Goal: Information Seeking & Learning: Learn about a topic

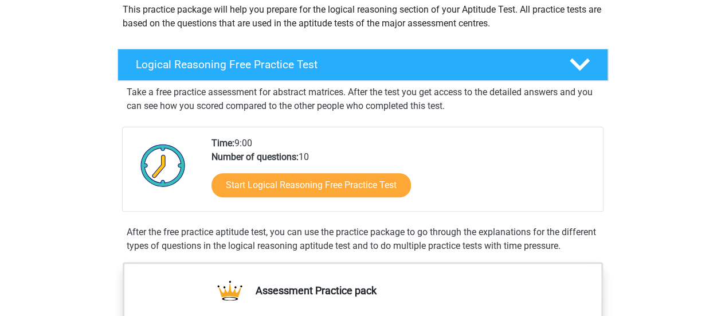
scroll to position [146, 0]
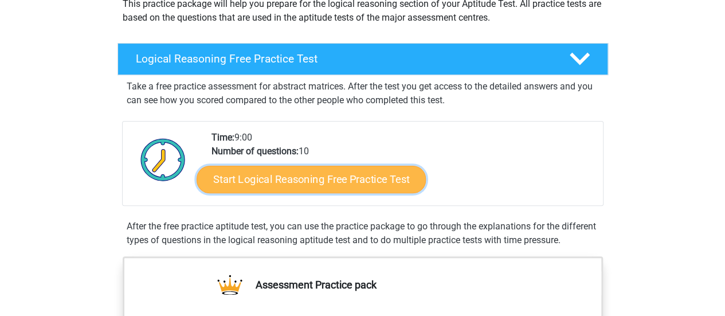
click at [358, 176] on link "Start Logical Reasoning Free Practice Test" at bounding box center [311, 179] width 229 height 28
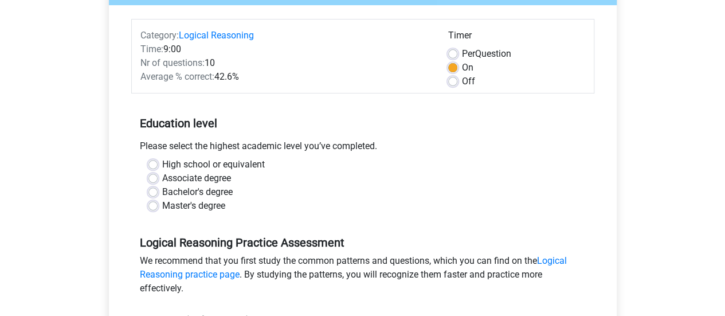
scroll to position [134, 0]
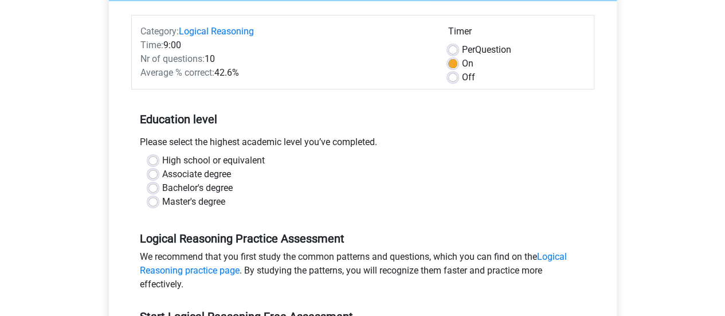
click at [207, 189] on label "Bachelor's degree" at bounding box center [197, 188] width 70 height 14
click at [158, 189] on input "Bachelor's degree" at bounding box center [152, 186] width 9 height 11
radio input "true"
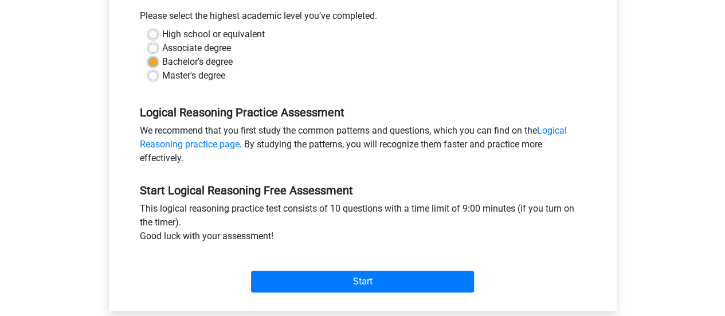
scroll to position [288, 0]
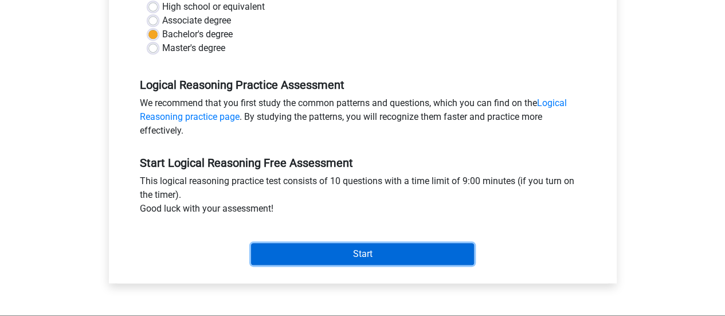
click at [334, 262] on input "Start" at bounding box center [362, 254] width 223 height 22
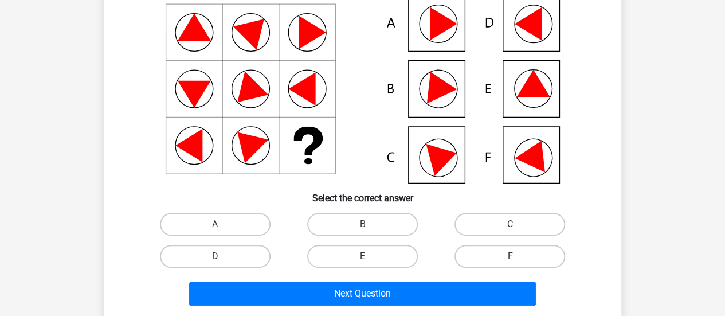
scroll to position [115, 0]
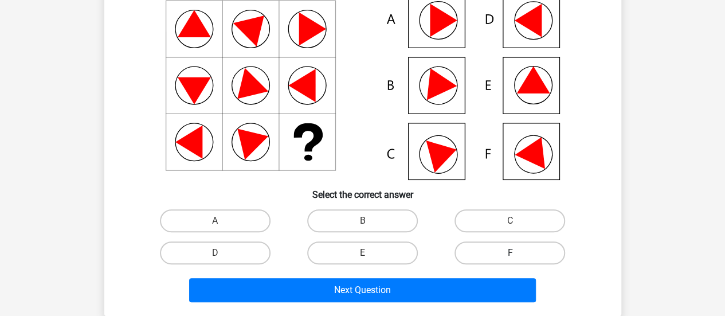
click at [500, 254] on label "F" at bounding box center [509, 252] width 111 height 23
click at [510, 254] on input "F" at bounding box center [513, 256] width 7 height 7
radio input "true"
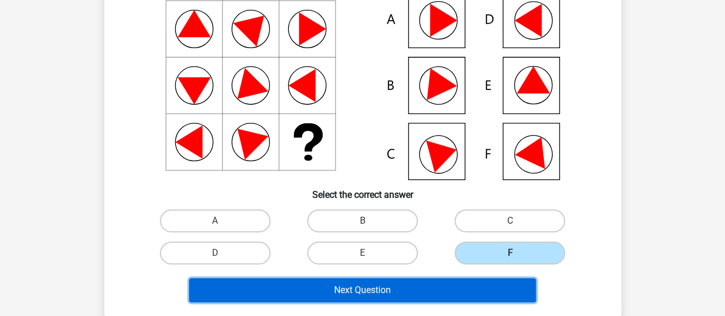
click at [466, 296] on button "Next Question" at bounding box center [362, 290] width 347 height 24
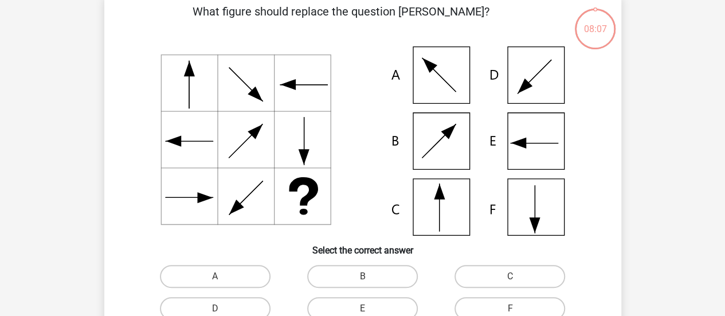
scroll to position [53, 0]
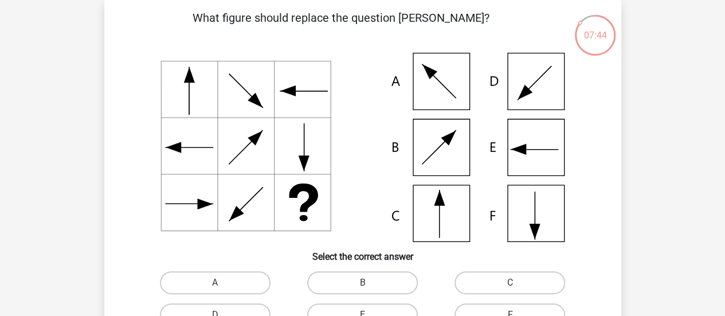
drag, startPoint x: 444, startPoint y: 228, endPoint x: 387, endPoint y: 202, distance: 61.8
click at [387, 202] on icon at bounding box center [363, 147] width 462 height 189
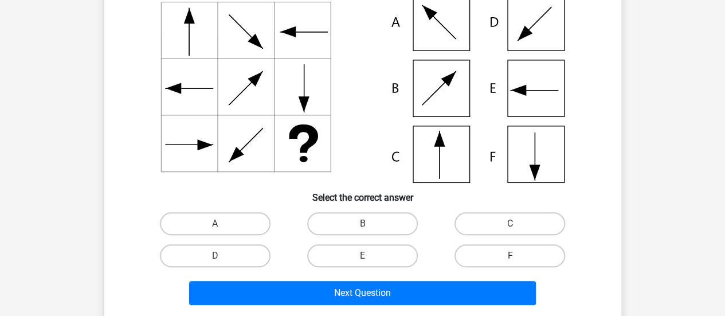
scroll to position [114, 0]
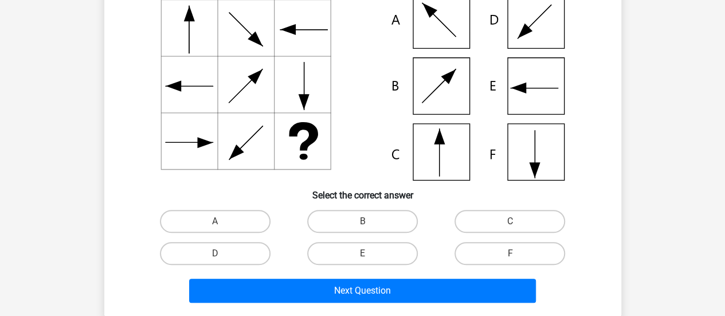
drag, startPoint x: 483, startPoint y: 226, endPoint x: 405, endPoint y: 190, distance: 85.9
click at [405, 190] on h6 "Select the correct answer" at bounding box center [363, 191] width 480 height 20
click at [478, 214] on label "C" at bounding box center [509, 221] width 111 height 23
click at [510, 221] on input "C" at bounding box center [513, 224] width 7 height 7
radio input "true"
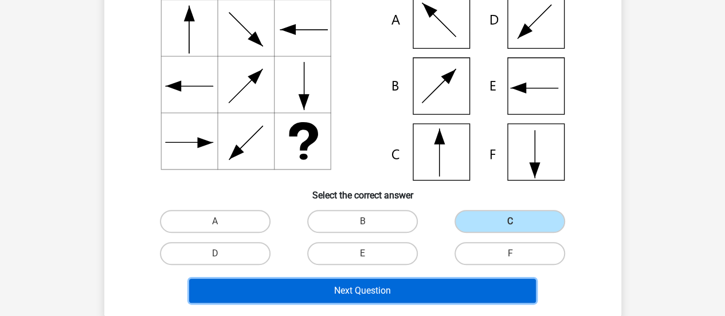
click at [404, 285] on button "Next Question" at bounding box center [362, 291] width 347 height 24
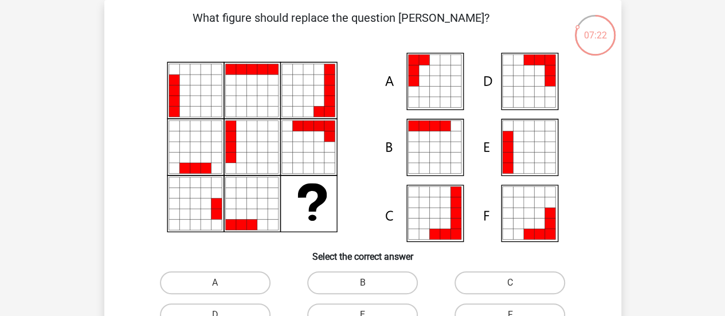
scroll to position [94, 0]
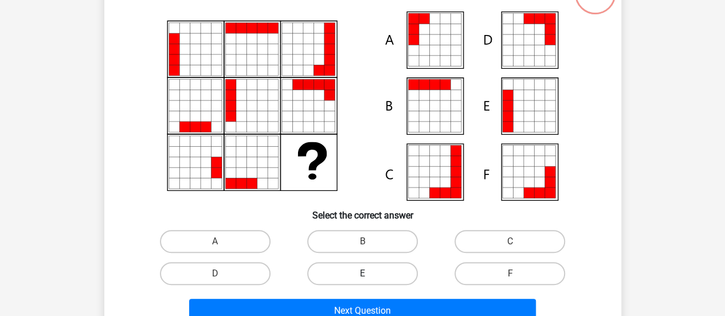
click at [346, 275] on label "E" at bounding box center [362, 273] width 111 height 23
click at [362, 275] on input "E" at bounding box center [365, 276] width 7 height 7
radio input "true"
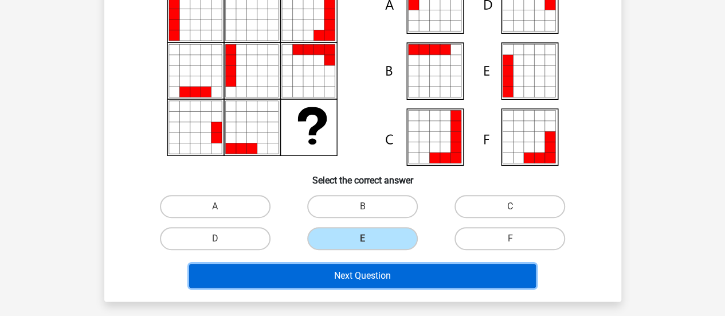
click at [356, 275] on button "Next Question" at bounding box center [362, 276] width 347 height 24
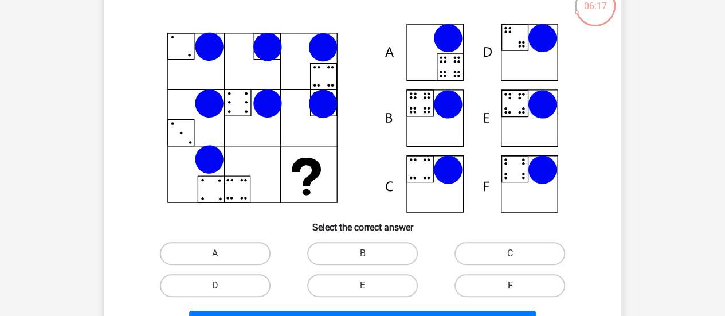
scroll to position [90, 0]
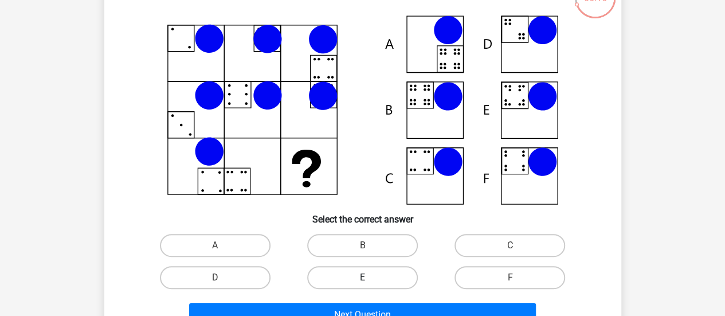
click at [351, 275] on label "E" at bounding box center [362, 277] width 111 height 23
click at [362, 277] on input "E" at bounding box center [365, 280] width 7 height 7
radio input "true"
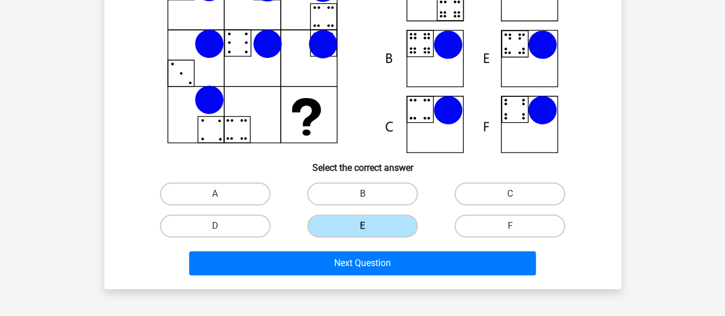
scroll to position [145, 0]
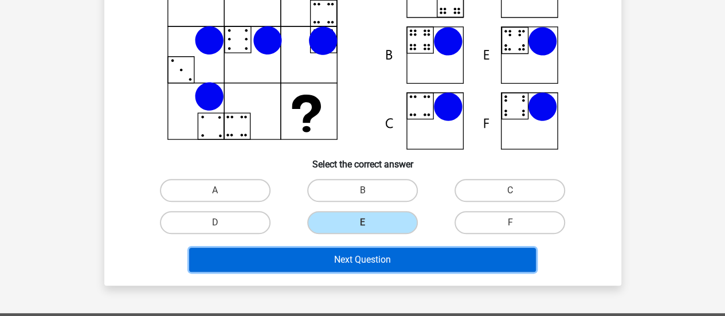
click at [382, 262] on button "Next Question" at bounding box center [362, 260] width 347 height 24
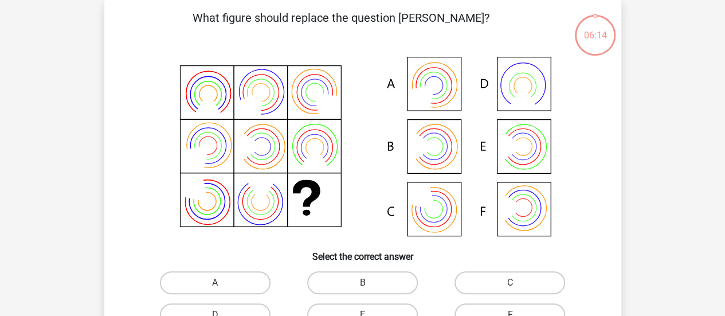
scroll to position [53, 0]
click at [249, 283] on label "A" at bounding box center [215, 282] width 111 height 23
click at [222, 283] on input "A" at bounding box center [218, 286] width 7 height 7
radio input "true"
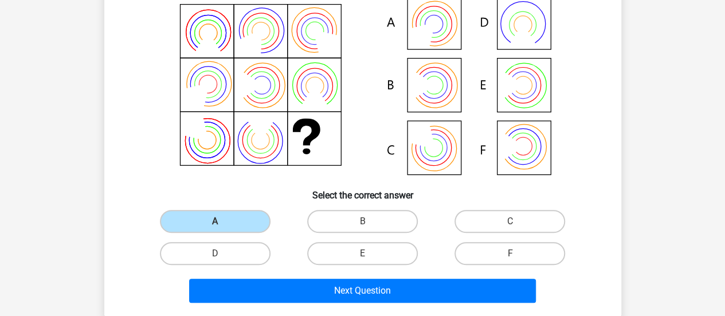
scroll to position [115, 0]
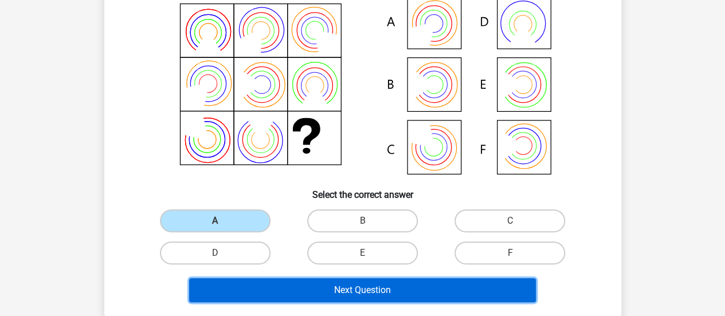
click at [308, 282] on button "Next Question" at bounding box center [362, 290] width 347 height 24
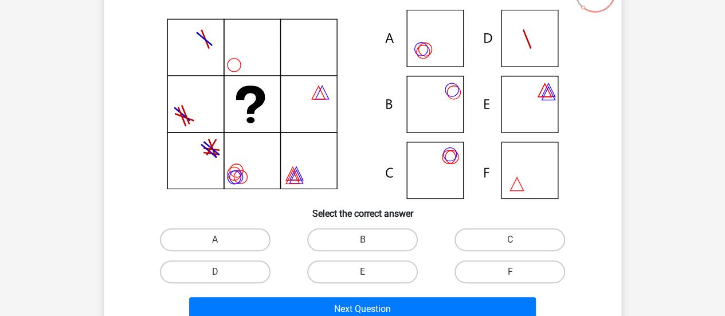
scroll to position [95, 0]
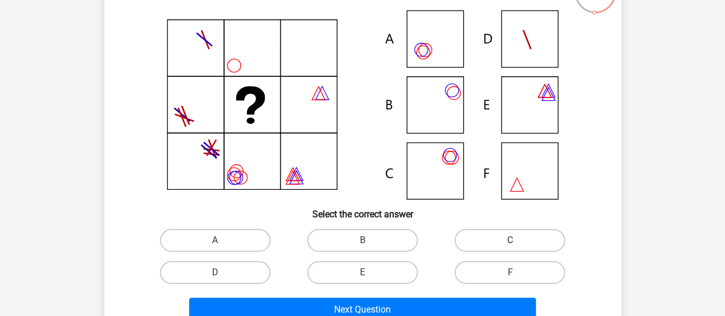
click at [470, 240] on label "C" at bounding box center [509, 240] width 111 height 23
click at [510, 240] on input "C" at bounding box center [513, 243] width 7 height 7
radio input "true"
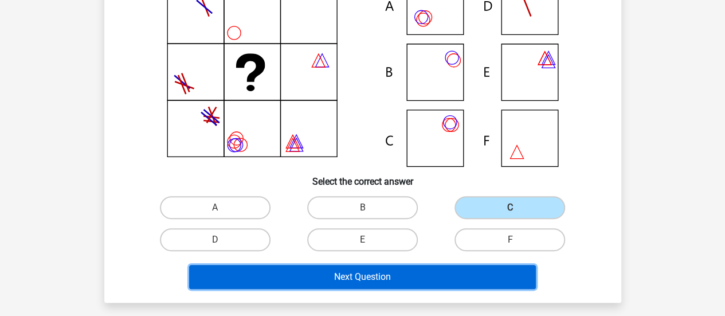
click at [429, 272] on button "Next Question" at bounding box center [362, 277] width 347 height 24
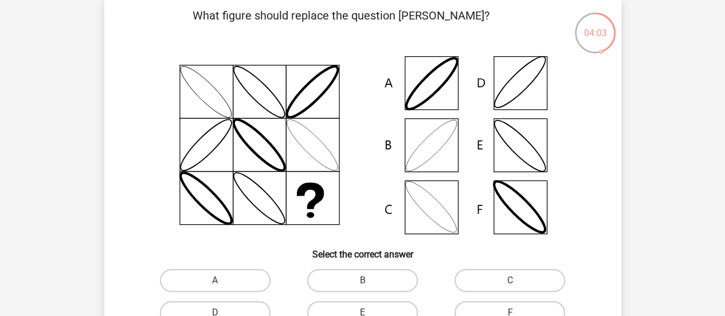
scroll to position [56, 0]
click at [389, 267] on div "B" at bounding box center [362, 280] width 147 height 32
click at [387, 273] on label "B" at bounding box center [362, 279] width 111 height 23
click at [370, 280] on input "B" at bounding box center [365, 283] width 7 height 7
radio input "true"
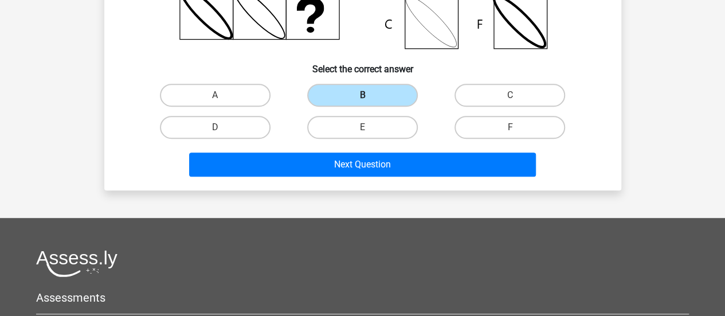
scroll to position [246, 0]
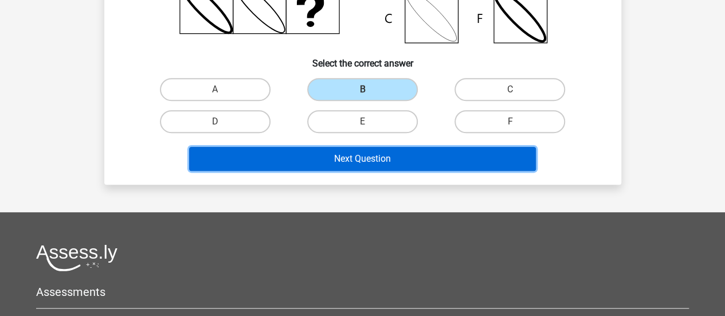
click at [379, 161] on button "Next Question" at bounding box center [362, 159] width 347 height 24
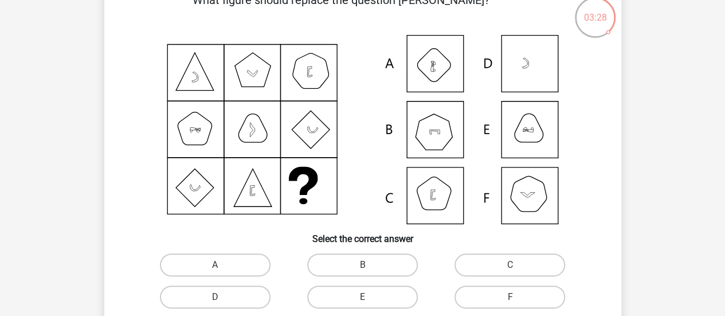
scroll to position [95, 0]
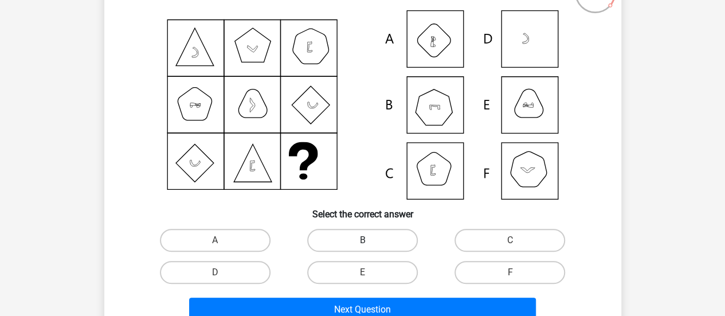
click at [350, 244] on label "B" at bounding box center [362, 240] width 111 height 23
click at [362, 244] on input "B" at bounding box center [365, 243] width 7 height 7
radio input "true"
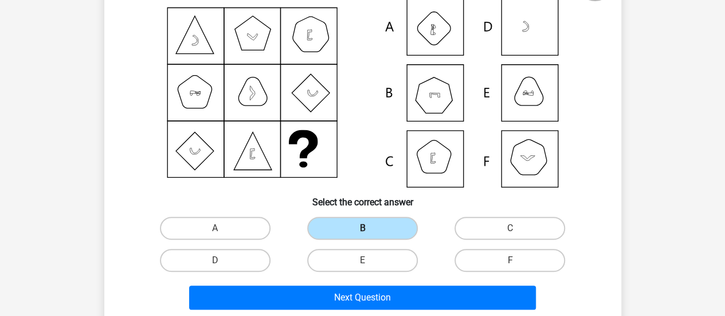
scroll to position [108, 0]
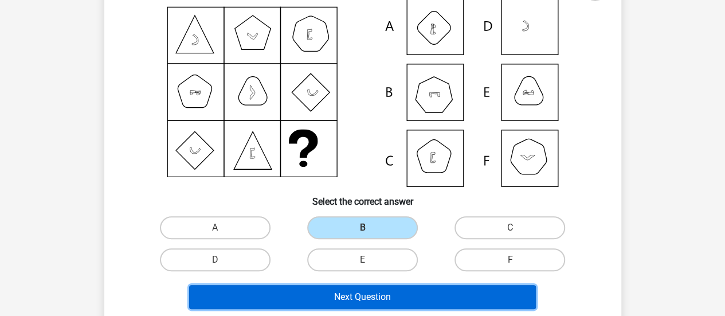
click at [352, 292] on button "Next Question" at bounding box center [362, 297] width 347 height 24
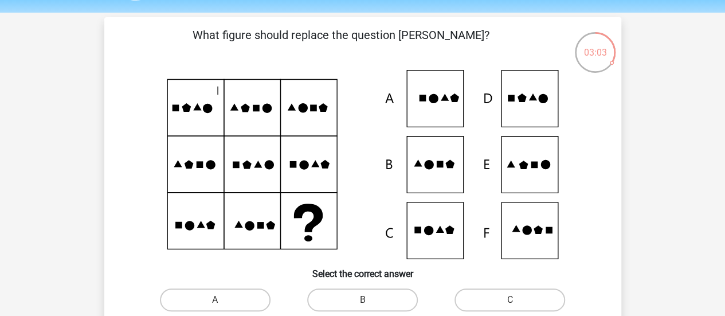
scroll to position [37, 0]
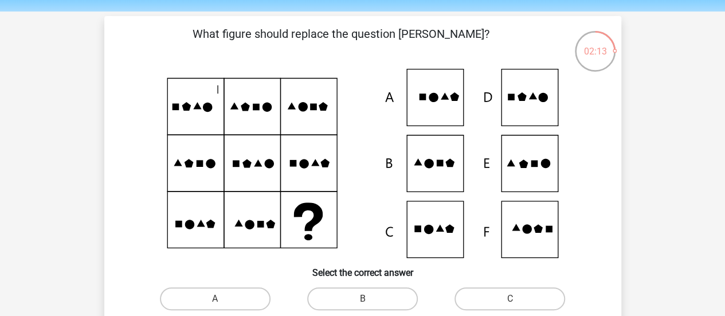
click at [533, 165] on icon at bounding box center [534, 163] width 7 height 7
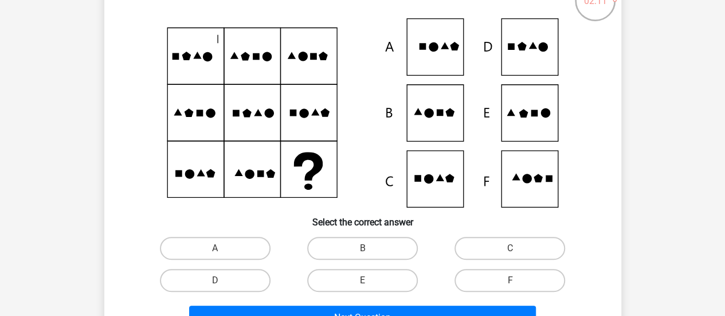
scroll to position [88, 0]
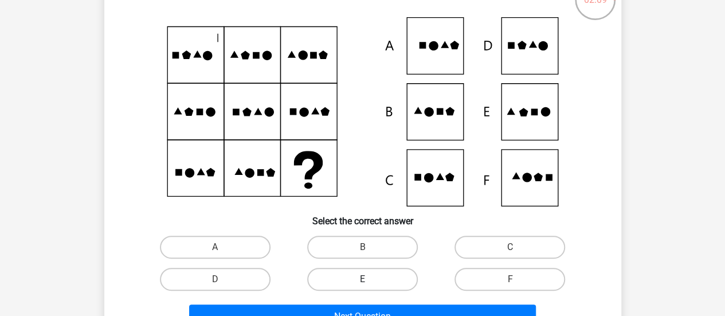
click at [346, 284] on label "E" at bounding box center [362, 279] width 111 height 23
click at [362, 284] on input "E" at bounding box center [365, 282] width 7 height 7
radio input "true"
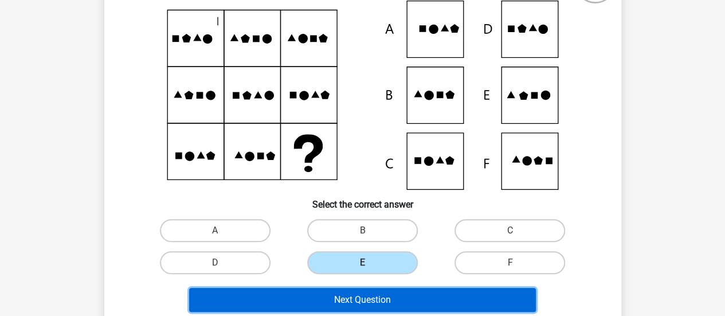
click at [361, 299] on button "Next Question" at bounding box center [362, 300] width 347 height 24
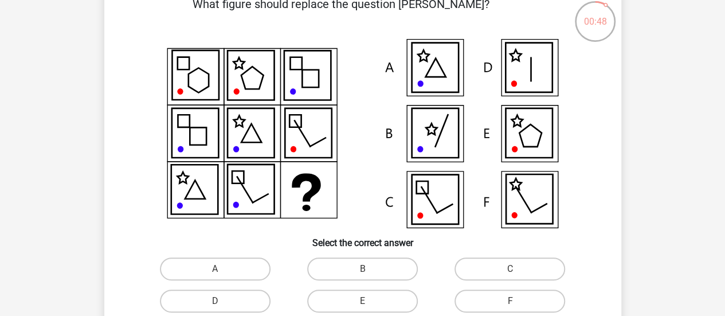
scroll to position [67, 0]
click at [209, 297] on label "D" at bounding box center [215, 300] width 111 height 23
click at [215, 300] on input "D" at bounding box center [218, 303] width 7 height 7
radio input "true"
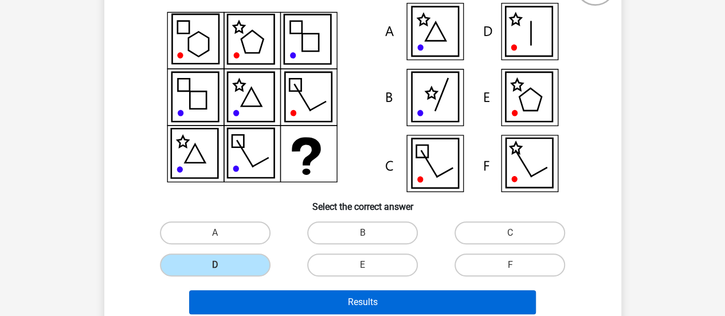
scroll to position [103, 0]
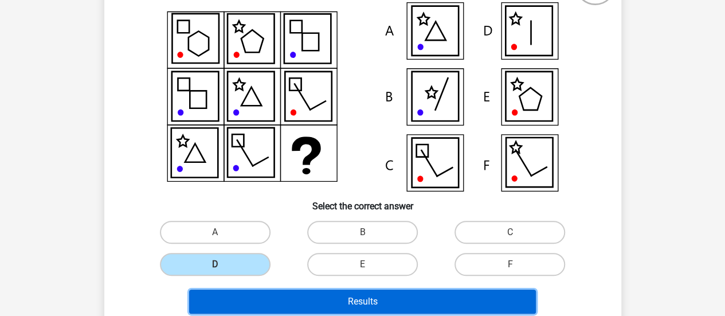
click at [253, 293] on button "Results" at bounding box center [362, 301] width 347 height 24
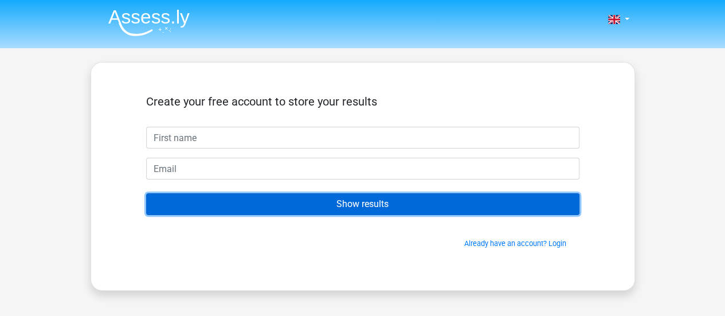
click at [413, 197] on input "Show results" at bounding box center [362, 204] width 433 height 22
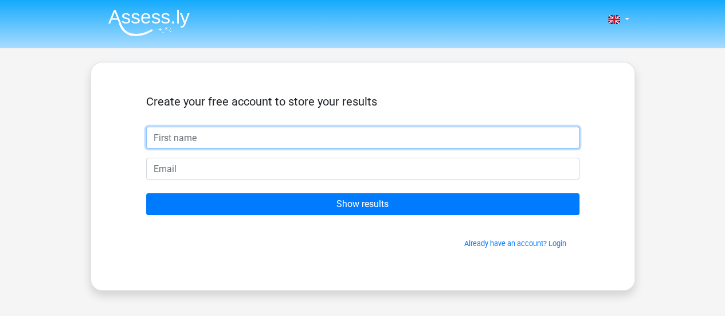
click at [376, 131] on input "text" at bounding box center [362, 138] width 433 height 22
type input "Fredrik"
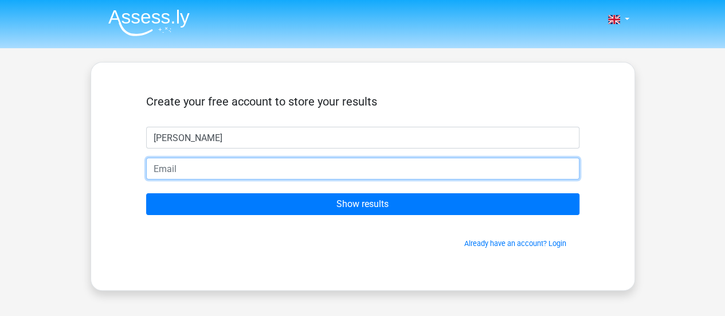
click at [249, 171] on input "email" at bounding box center [362, 169] width 433 height 22
type input "mr.fredrik.eliasson@gmail.com"
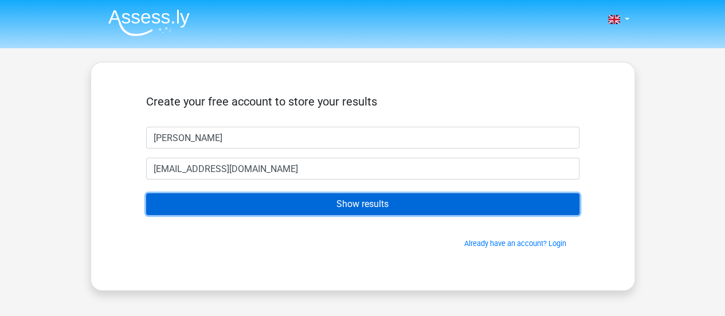
click at [313, 206] on input "Show results" at bounding box center [362, 204] width 433 height 22
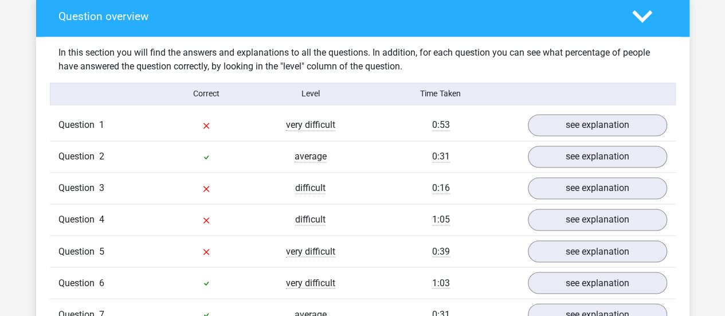
scroll to position [853, 0]
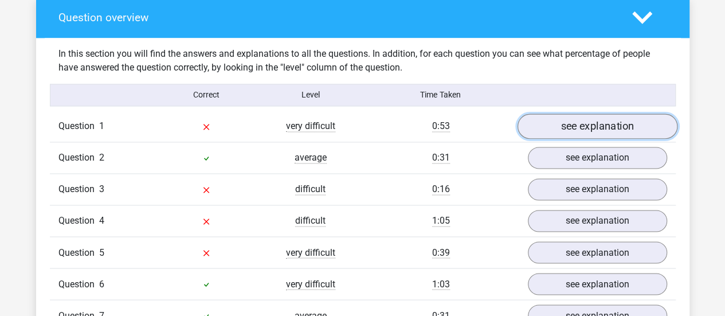
click at [600, 121] on link "see explanation" at bounding box center [597, 125] width 160 height 25
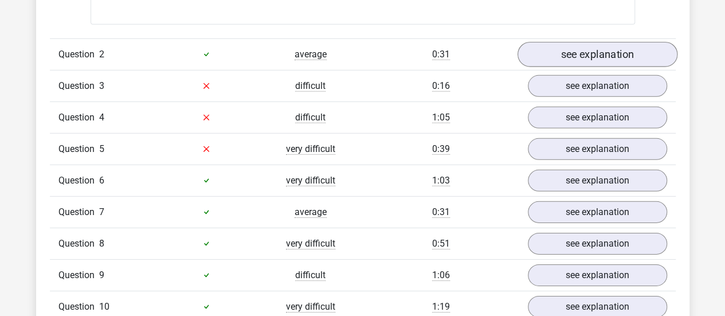
scroll to position [1684, 0]
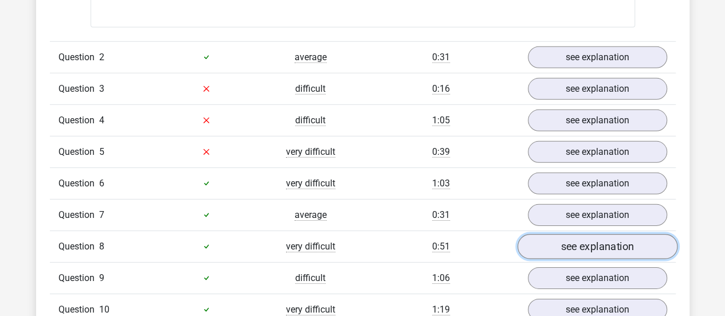
click at [560, 238] on link "see explanation" at bounding box center [597, 246] width 160 height 25
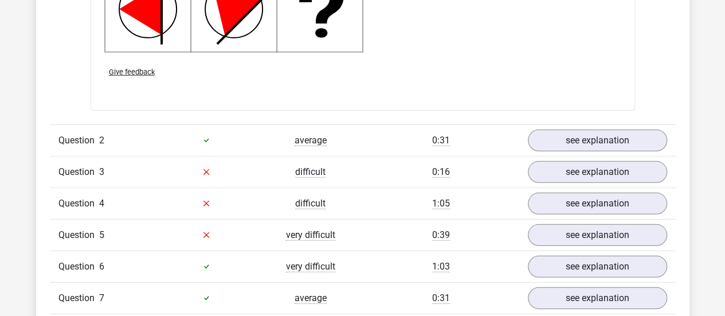
scroll to position [1601, 0]
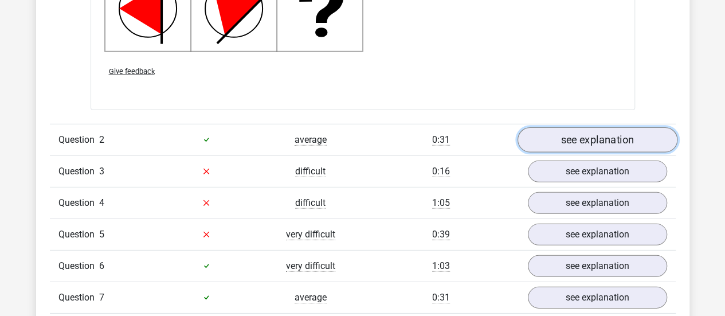
click at [588, 140] on link "see explanation" at bounding box center [597, 139] width 160 height 25
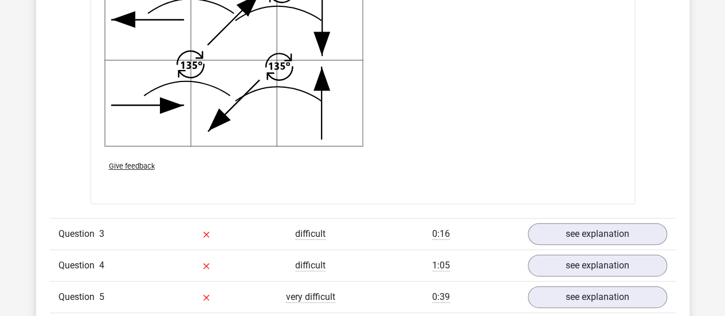
scroll to position [2311, 0]
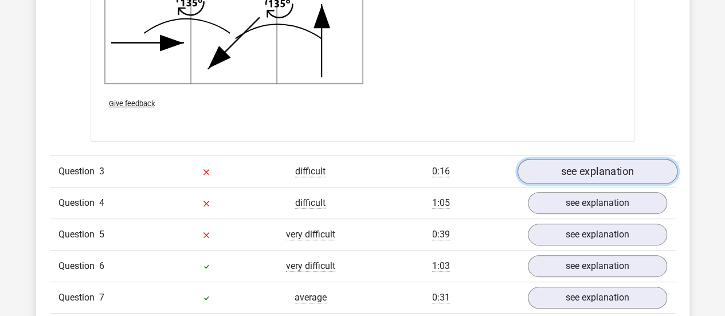
click at [550, 164] on link "see explanation" at bounding box center [597, 171] width 160 height 25
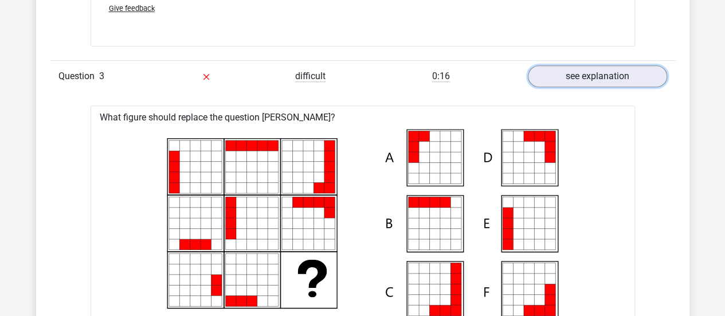
scroll to position [2412, 0]
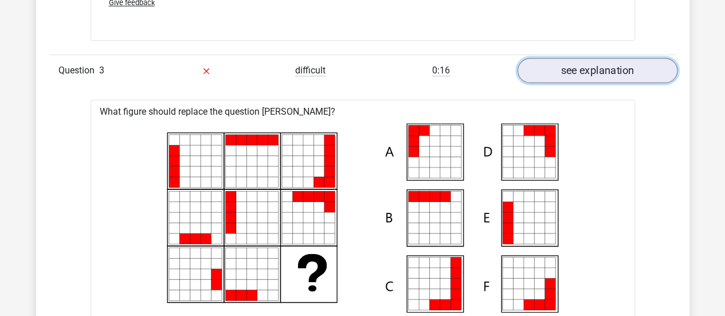
click at [562, 71] on link "see explanation" at bounding box center [597, 70] width 160 height 25
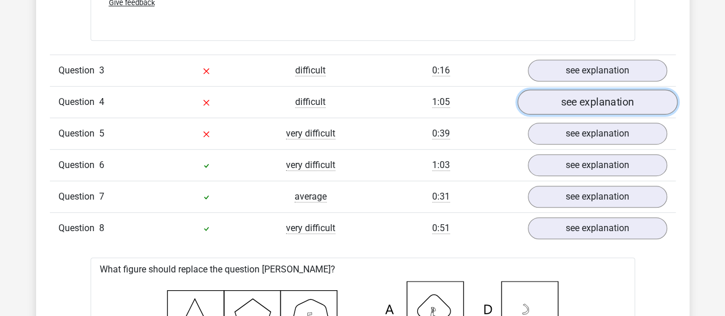
click at [576, 100] on link "see explanation" at bounding box center [597, 101] width 160 height 25
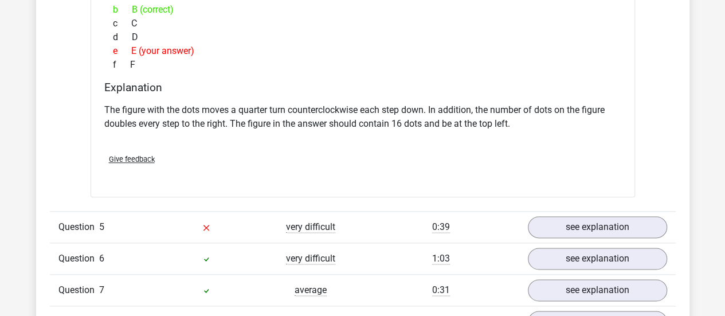
scroll to position [2781, 0]
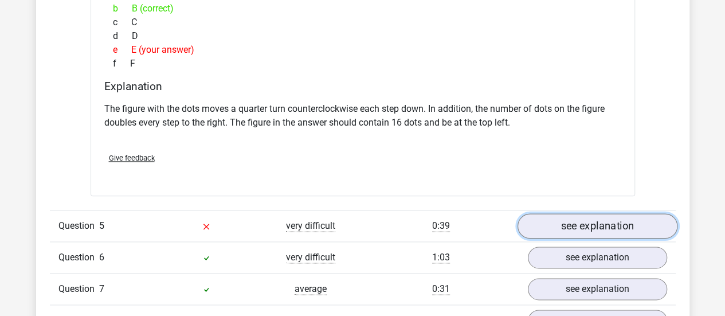
click at [561, 218] on link "see explanation" at bounding box center [597, 225] width 160 height 25
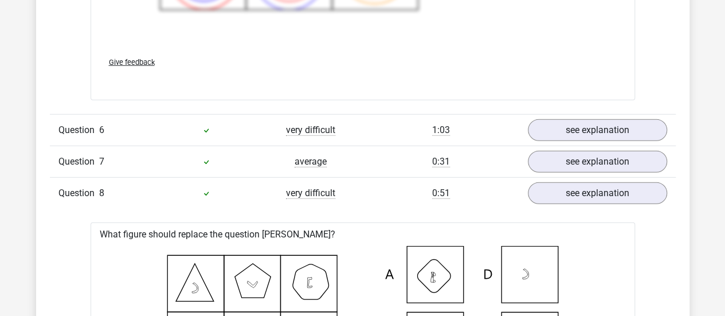
scroll to position [3681, 0]
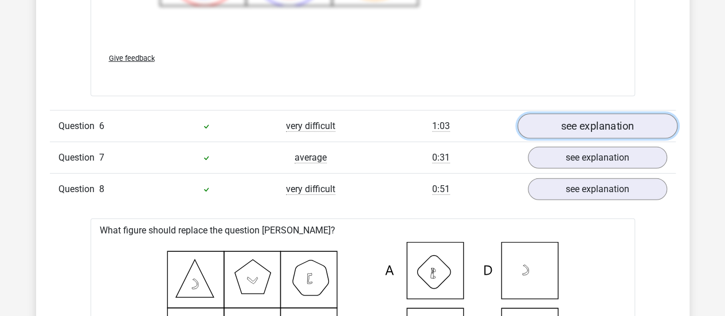
click at [582, 127] on link "see explanation" at bounding box center [597, 125] width 160 height 25
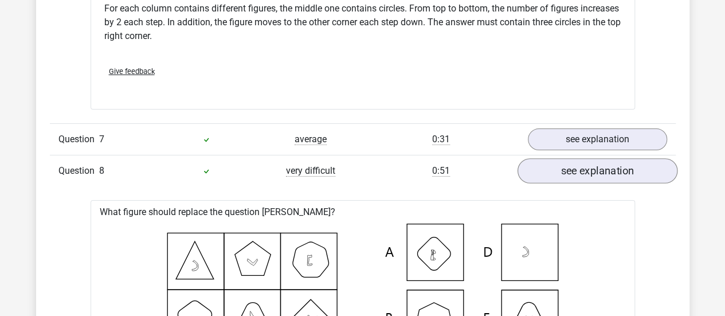
scroll to position [4176, 0]
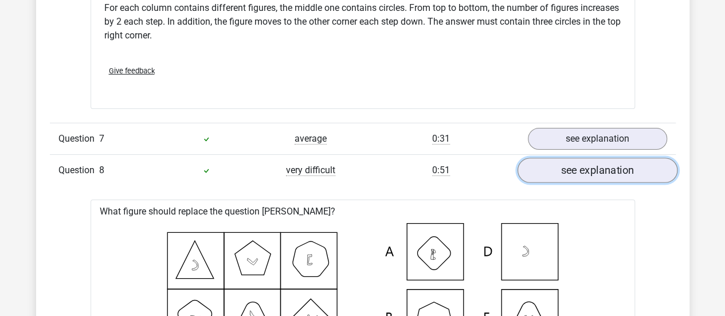
click at [574, 166] on link "see explanation" at bounding box center [597, 170] width 160 height 25
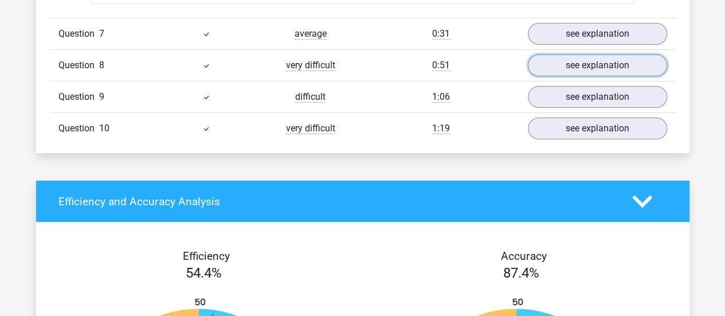
scroll to position [4280, 0]
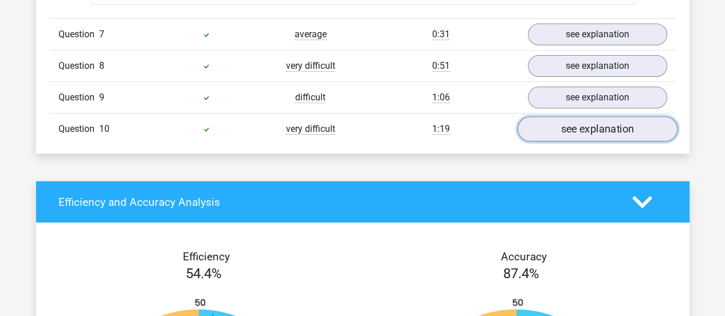
click at [578, 117] on link "see explanation" at bounding box center [597, 129] width 160 height 25
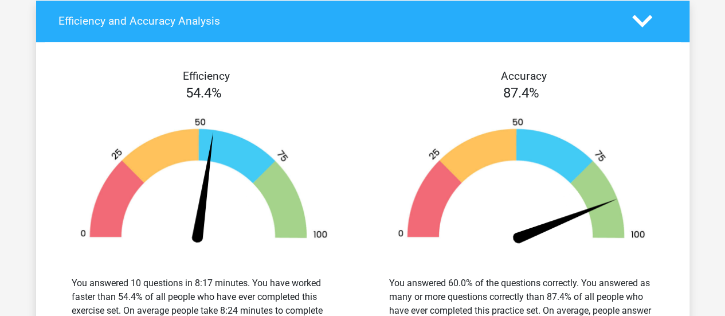
scroll to position [5239, 0]
